Goal: Information Seeking & Learning: Understand process/instructions

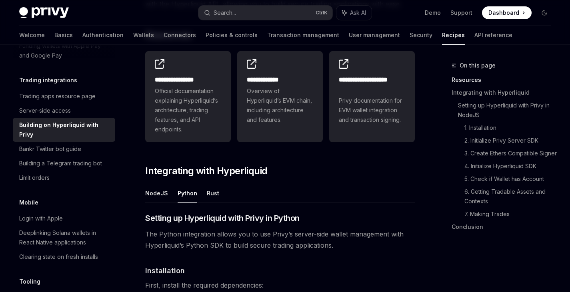
scroll to position [163, 0]
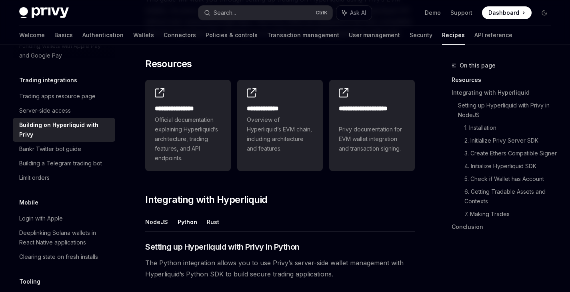
drag, startPoint x: 160, startPoint y: 224, endPoint x: 355, endPoint y: 173, distance: 201.8
click at [160, 224] on button "NodeJS" at bounding box center [156, 222] width 23 height 19
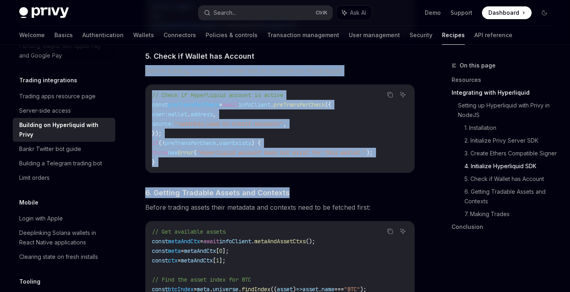
scroll to position [972, 0]
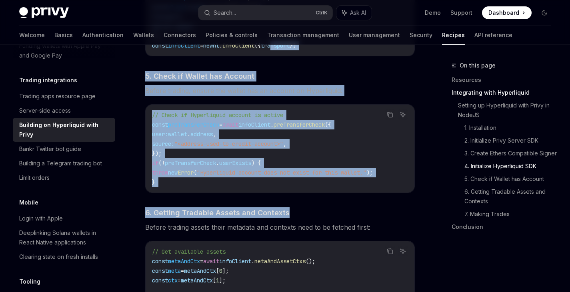
click at [244, 148] on span ""<address-used-to-credit-account>"" at bounding box center [228, 143] width 109 height 7
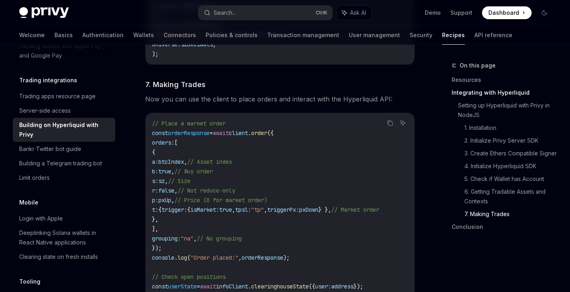
scroll to position [1452, 0]
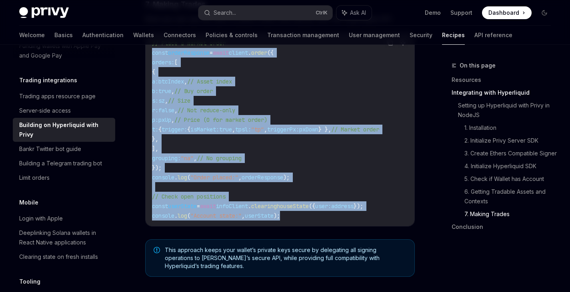
drag, startPoint x: 288, startPoint y: 228, endPoint x: 152, endPoint y: 68, distance: 209.6
click at [151, 68] on div "// Place a market order const orderResponse = await client . order ({ orders: […" at bounding box center [280, 130] width 269 height 194
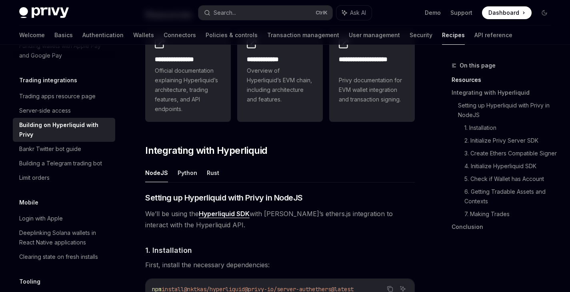
click at [182, 230] on span "We’ll be using the Hyperliquid SDK with [PERSON_NAME]’s ethers.js integration t…" at bounding box center [279, 219] width 269 height 22
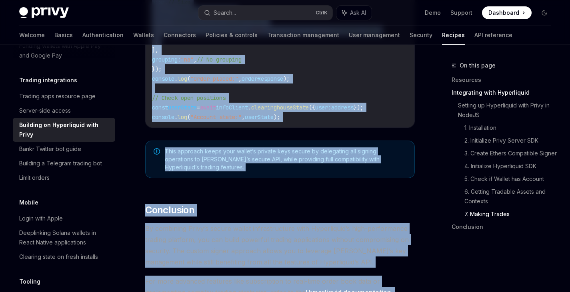
scroll to position [1588, 0]
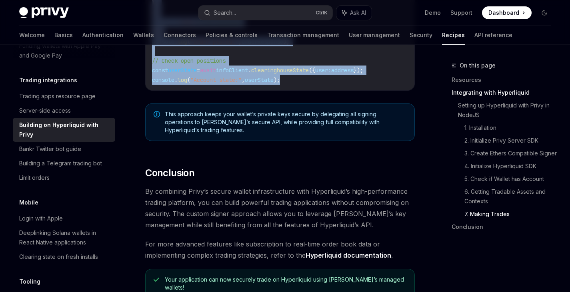
drag, startPoint x: 146, startPoint y: 67, endPoint x: 305, endPoint y: 101, distance: 162.3
copy div "Loremip do Sitametcons adip Elits do EiusMO Te’in ut labor etd Magnaaliqua ENI …"
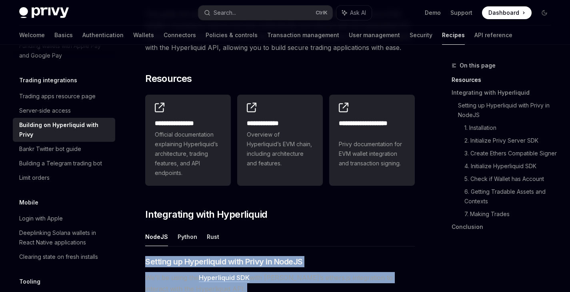
scroll to position [0, 0]
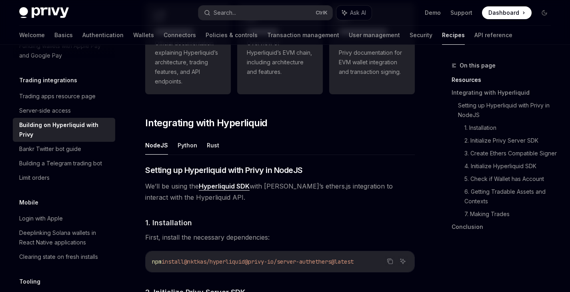
click at [304, 139] on ul "NodeJS Python Rust" at bounding box center [279, 145] width 269 height 19
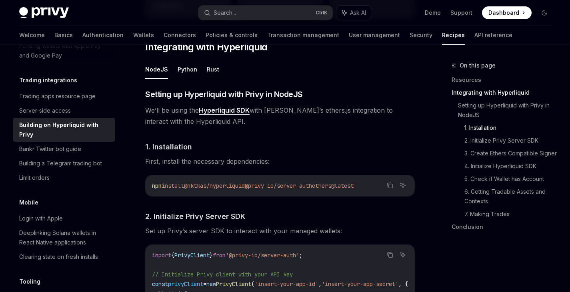
scroll to position [400, 0]
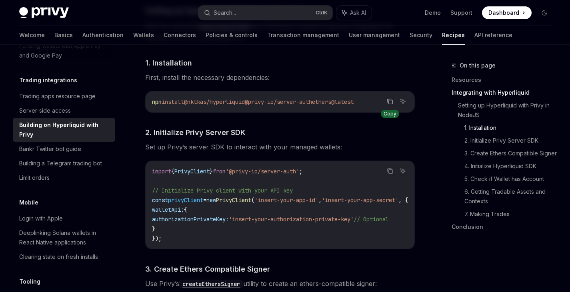
click at [389, 101] on icon "Copy the contents from the code block" at bounding box center [390, 101] width 6 height 6
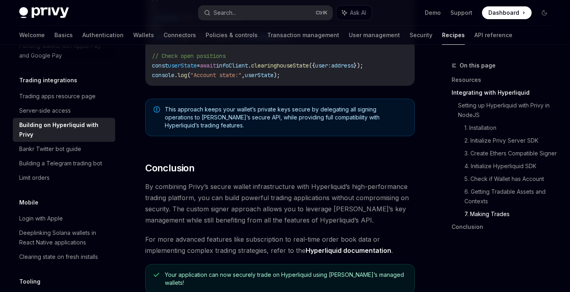
scroll to position [1599, 0]
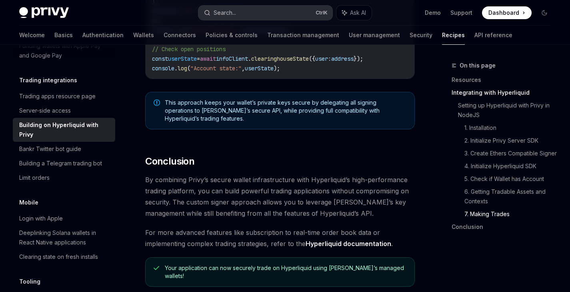
type textarea "*"
click at [501, 14] on span "Dashboard" at bounding box center [503, 13] width 31 height 8
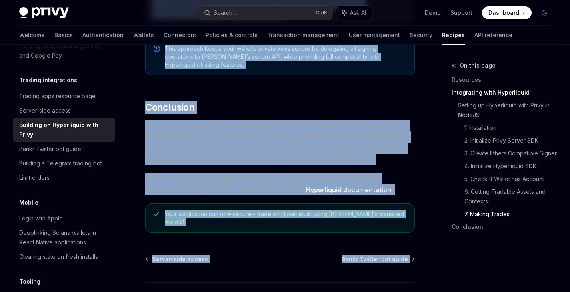
scroll to position [1713, 0]
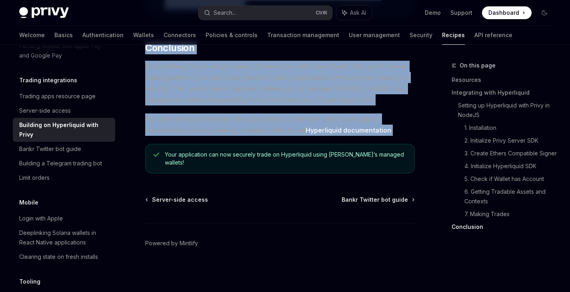
drag, startPoint x: 145, startPoint y: 122, endPoint x: 399, endPoint y: 135, distance: 254.6
copy div "Loremip do Sitametcons adip Elits do EiusMO Te’in ut labor etd Magnaaliqua ENI …"
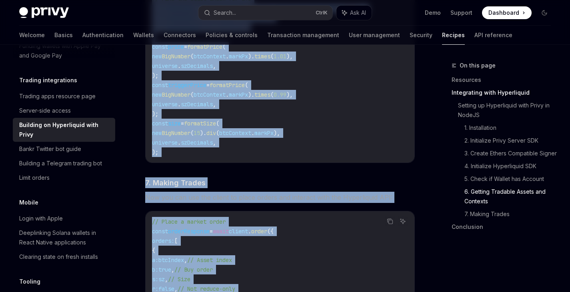
click at [304, 163] on div "// Get available assets const metaAndCtx = await infoClient . metaAndAssetCtxs …" at bounding box center [280, 51] width 269 height 222
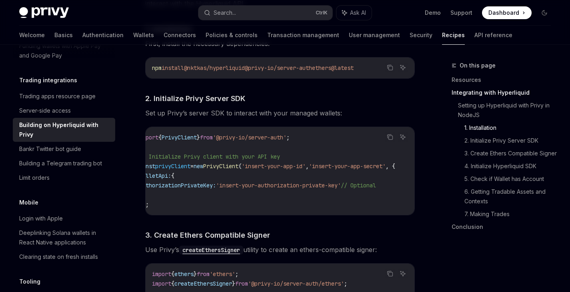
scroll to position [433, 0]
drag, startPoint x: 252, startPoint y: 215, endPoint x: 170, endPoint y: 211, distance: 82.5
click at [170, 211] on div "import { PrivyClient } from '@privy-io/server-auth' ; // Initialize Privy clien…" at bounding box center [280, 172] width 269 height 88
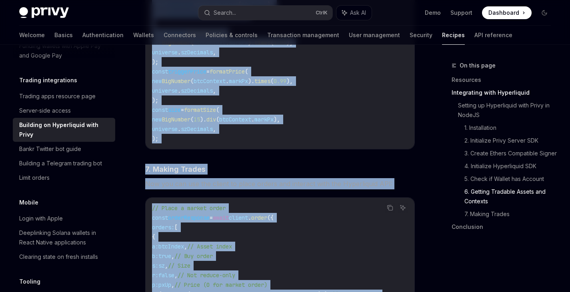
scroll to position [1485, 0]
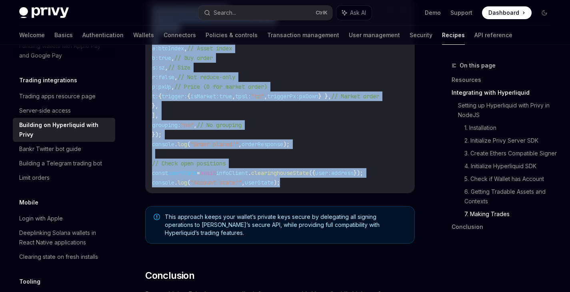
drag, startPoint x: 147, startPoint y: 54, endPoint x: 299, endPoint y: 194, distance: 206.8
copy div "Loremip do Sitametcons adip Elits do EiusMO Te’in ut labor etd Magnaaliqua ENI …"
